Goal: Information Seeking & Learning: Learn about a topic

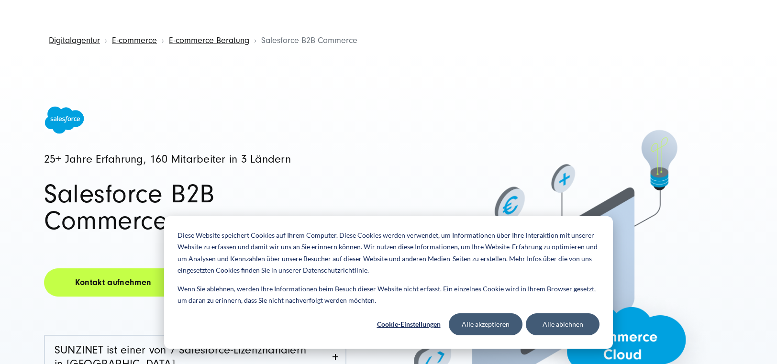
scroll to position [79, 0]
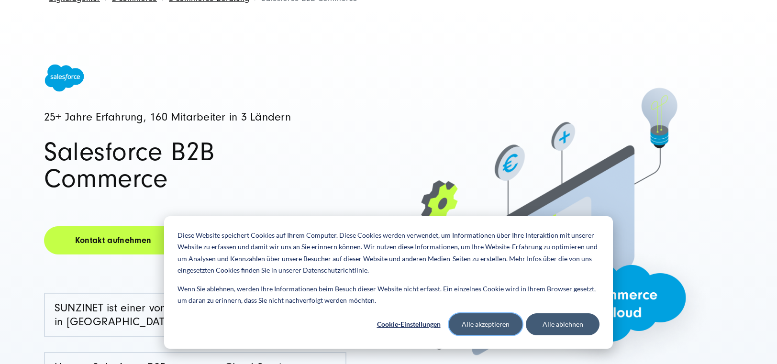
click at [508, 325] on button "Alle akzeptieren" at bounding box center [486, 325] width 74 height 22
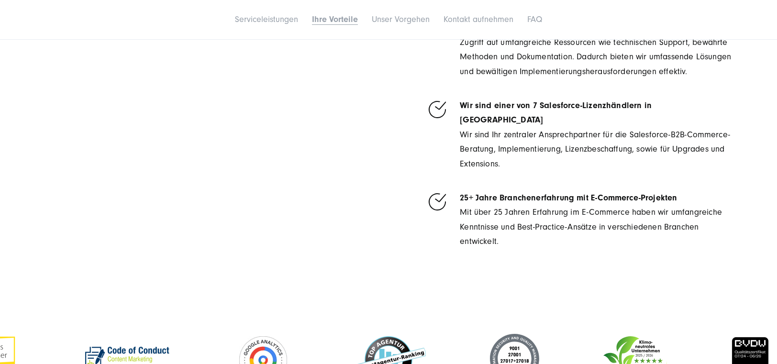
scroll to position [2394, 0]
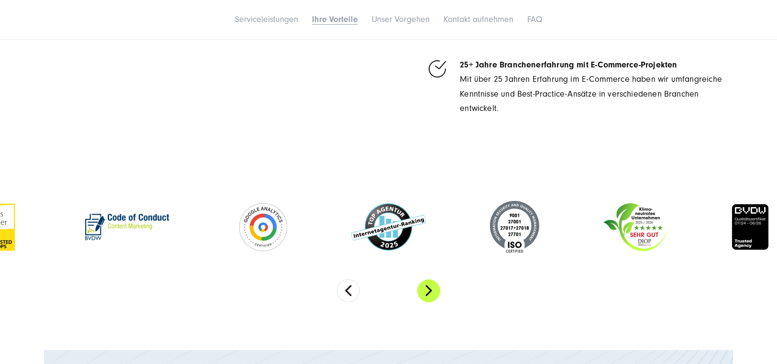
click at [429, 280] on button "Next" at bounding box center [428, 291] width 23 height 23
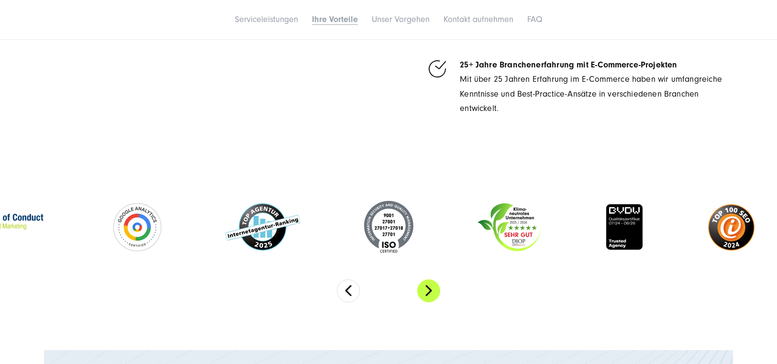
click at [429, 280] on button "Next" at bounding box center [428, 291] width 23 height 23
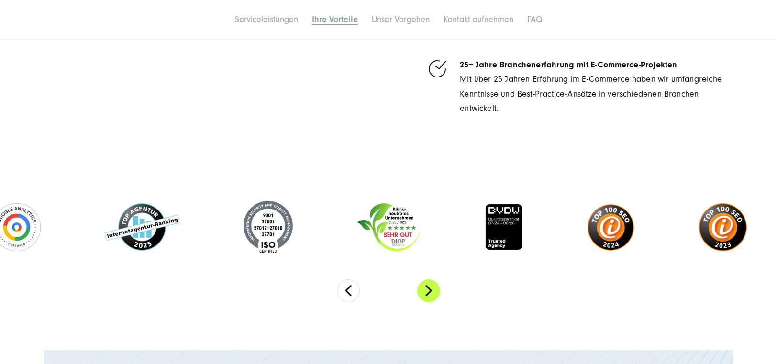
click at [429, 280] on button "Next" at bounding box center [428, 291] width 23 height 23
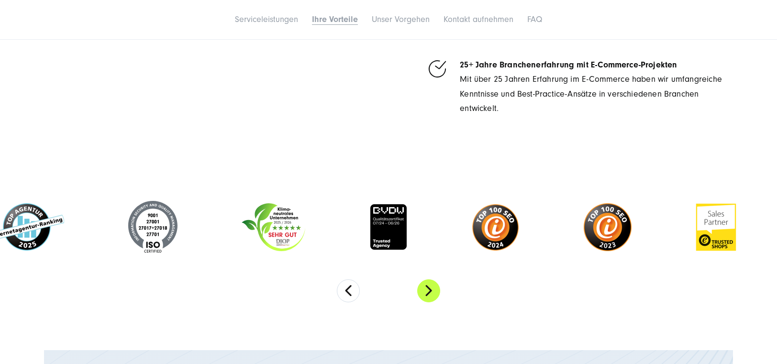
click at [429, 280] on button "Next" at bounding box center [428, 291] width 23 height 23
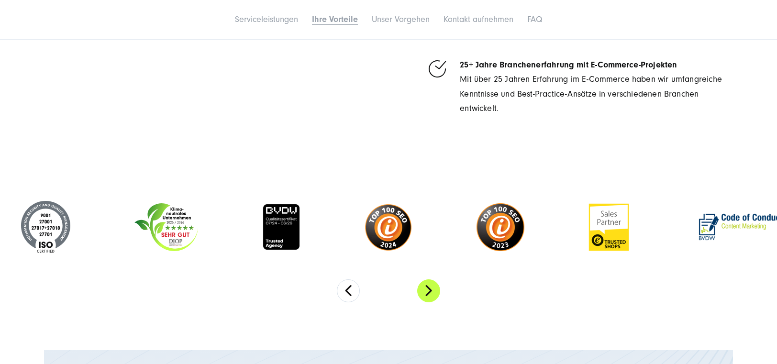
click at [429, 280] on button "Next" at bounding box center [428, 291] width 23 height 23
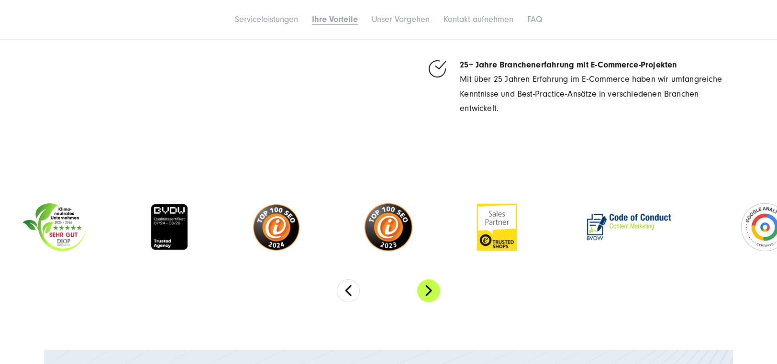
click at [429, 280] on button "Next" at bounding box center [428, 291] width 23 height 23
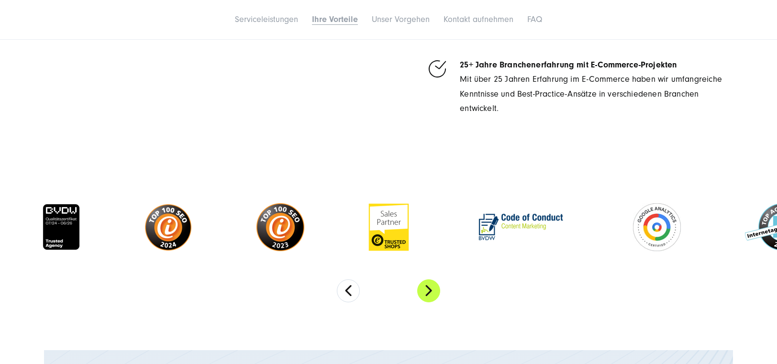
click at [429, 280] on button "Next" at bounding box center [428, 291] width 23 height 23
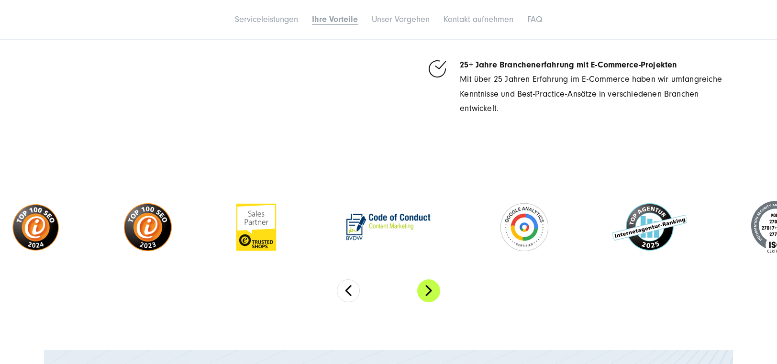
click at [429, 280] on button "Next" at bounding box center [428, 291] width 23 height 23
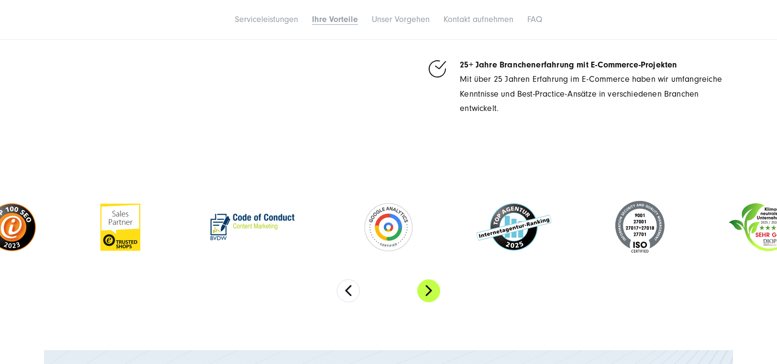
click at [429, 280] on button "Next" at bounding box center [428, 291] width 23 height 23
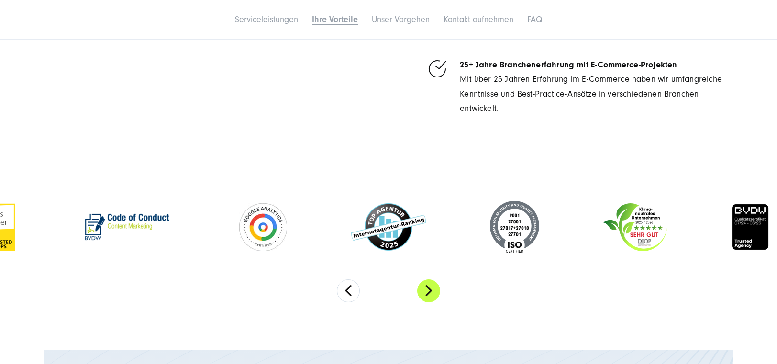
click at [429, 280] on button "Next" at bounding box center [428, 291] width 23 height 23
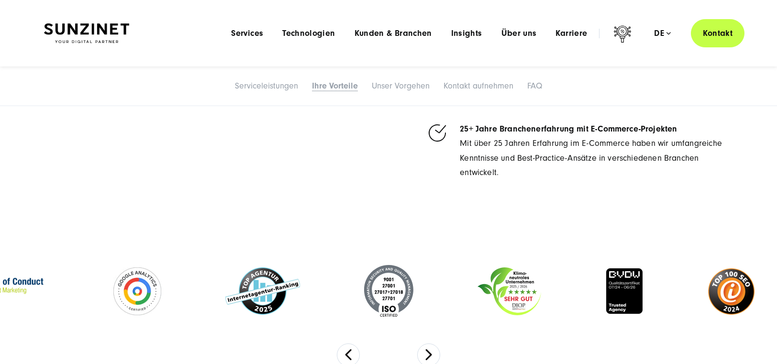
scroll to position [2202, 0]
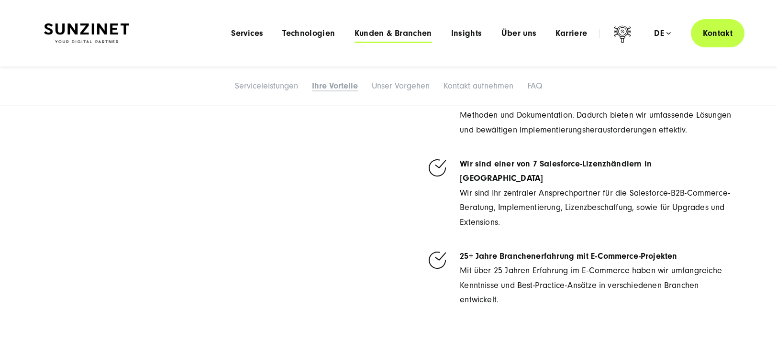
click at [416, 34] on span "Kunden & Branchen" at bounding box center [394, 34] width 78 height 10
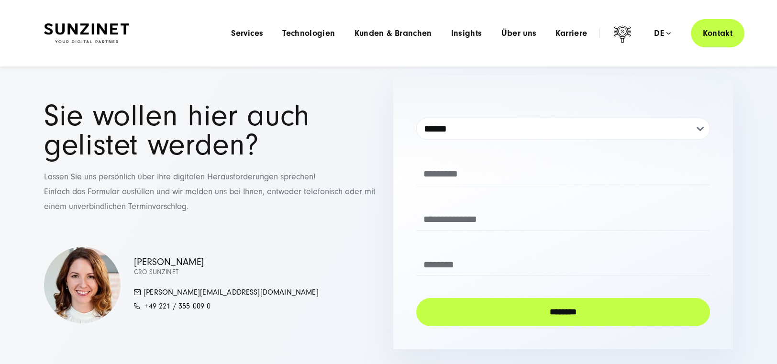
scroll to position [2314, 0]
